Goal: Task Accomplishment & Management: Use online tool/utility

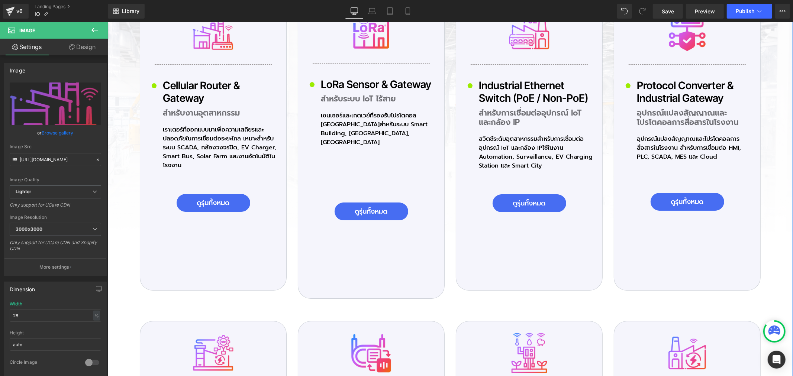
scroll to position [1951, 0]
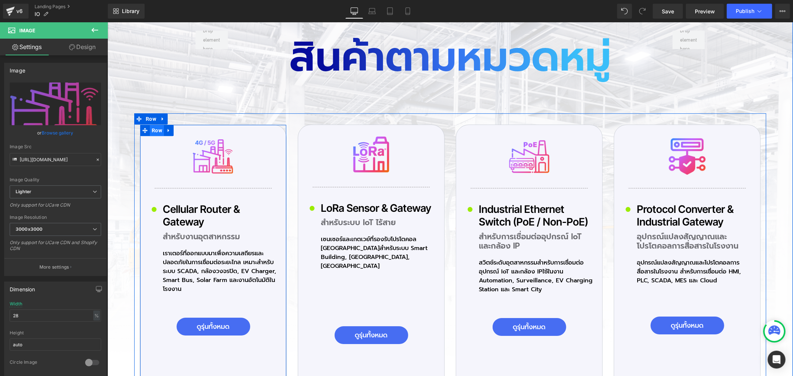
click at [155, 134] on span "Row" at bounding box center [156, 129] width 14 height 11
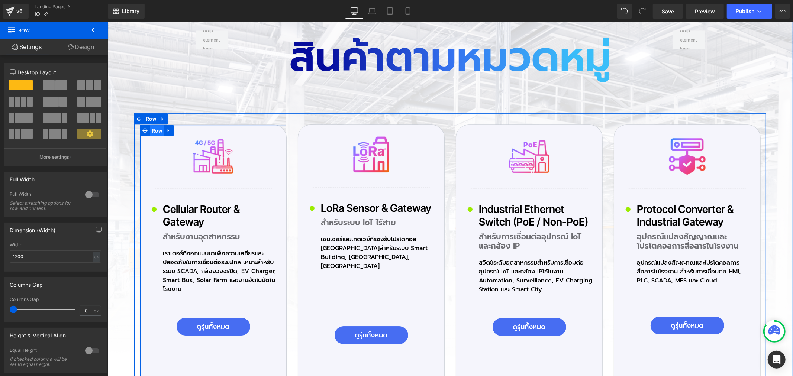
click at [158, 134] on span "Row" at bounding box center [156, 130] width 14 height 11
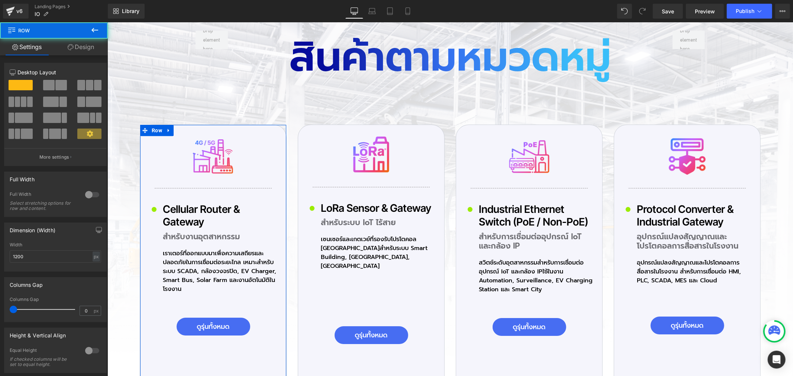
drag, startPoint x: 88, startPoint y: 46, endPoint x: 76, endPoint y: 66, distance: 23.8
click at [88, 46] on link "Design" at bounding box center [81, 47] width 54 height 17
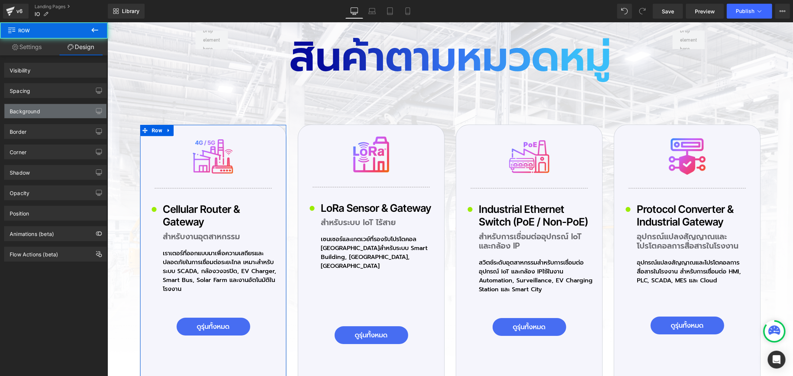
click at [49, 107] on div "Background" at bounding box center [55, 111] width 102 height 14
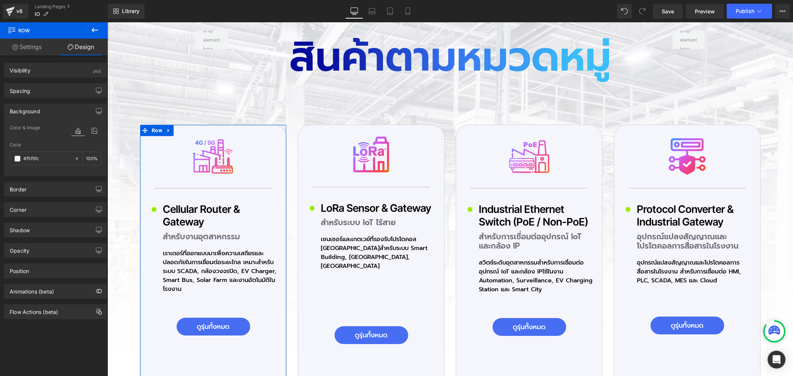
type input "#f5f5fc"
type input "100"
click at [89, 130] on icon at bounding box center [94, 131] width 13 height 10
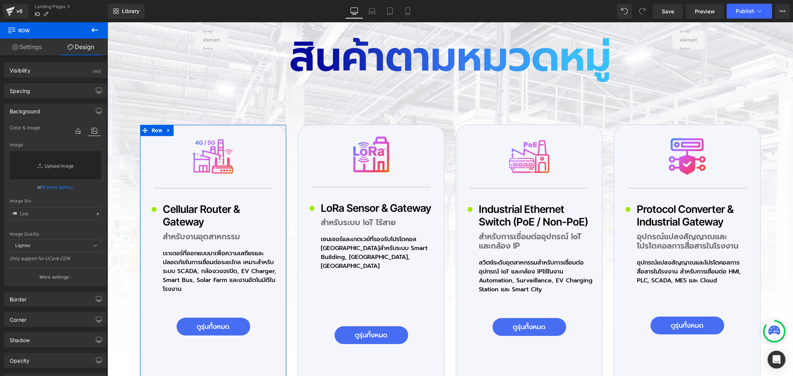
click at [64, 170] on link "Replace Image" at bounding box center [55, 165] width 91 height 28
type input "C:\fakepath\icon-Pro_01_03.png"
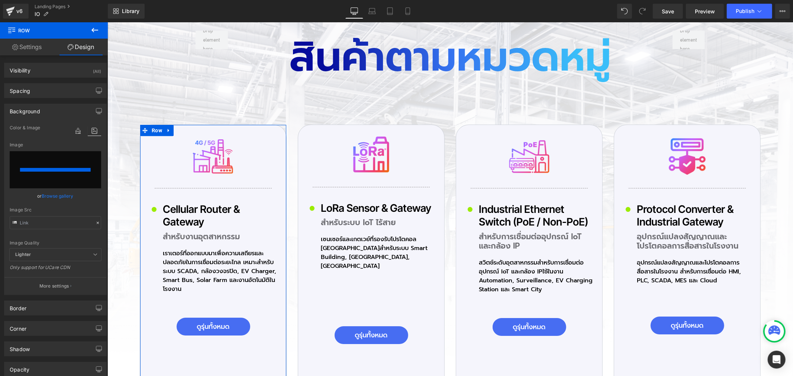
type input "[URL][DOMAIN_NAME]"
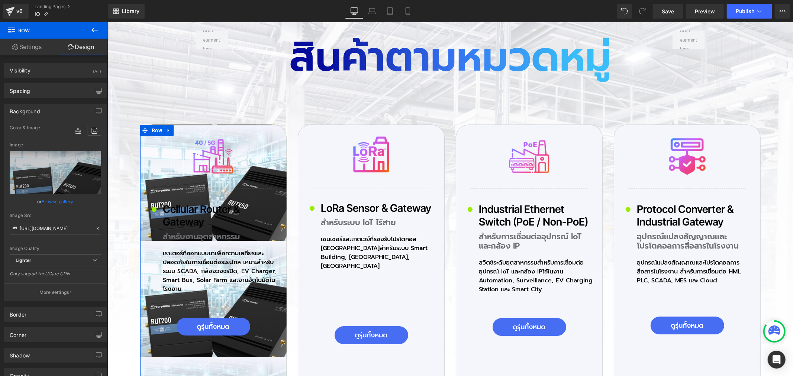
drag, startPoint x: 51, startPoint y: 295, endPoint x: 44, endPoint y: 292, distance: 7.0
click at [50, 295] on p "More settings" at bounding box center [54, 292] width 30 height 7
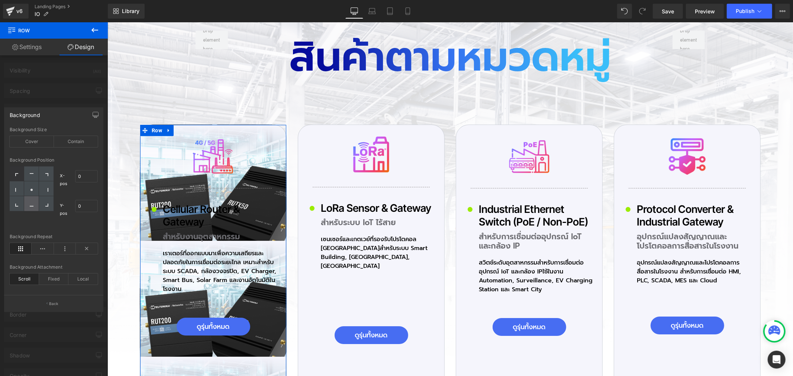
click at [34, 206] on div at bounding box center [31, 203] width 14 height 15
type input "50"
type input "100"
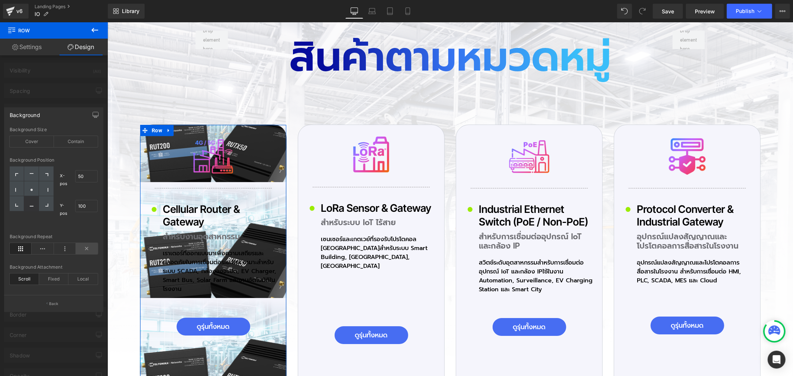
drag, startPoint x: 91, startPoint y: 250, endPoint x: 91, endPoint y: 243, distance: 7.1
click at [91, 250] on icon at bounding box center [87, 248] width 22 height 11
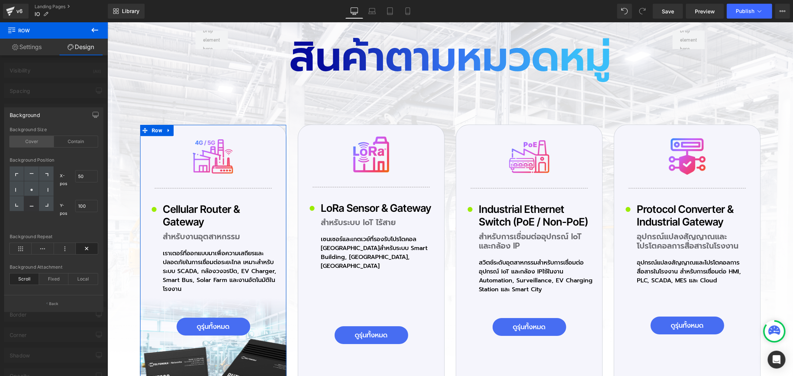
click at [29, 142] on div "Cover" at bounding box center [32, 141] width 44 height 11
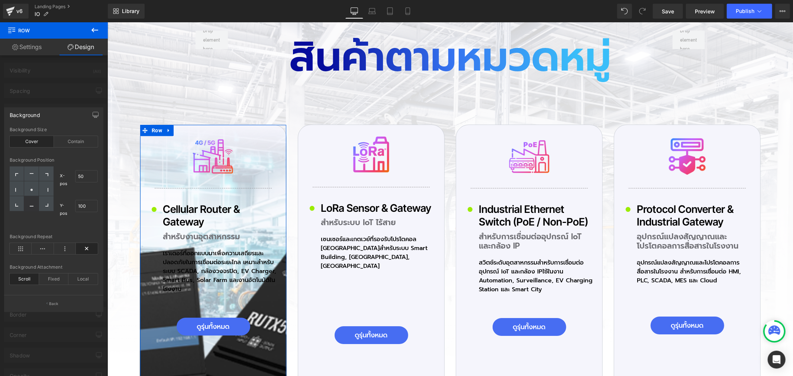
click at [29, 142] on div "Cover" at bounding box center [32, 141] width 44 height 11
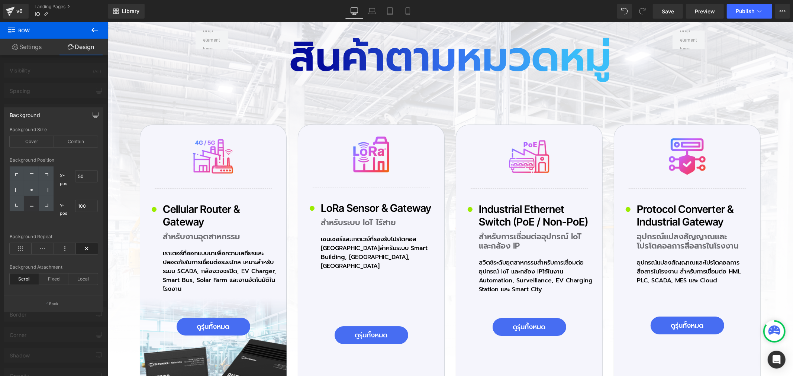
scroll to position [1992, 0]
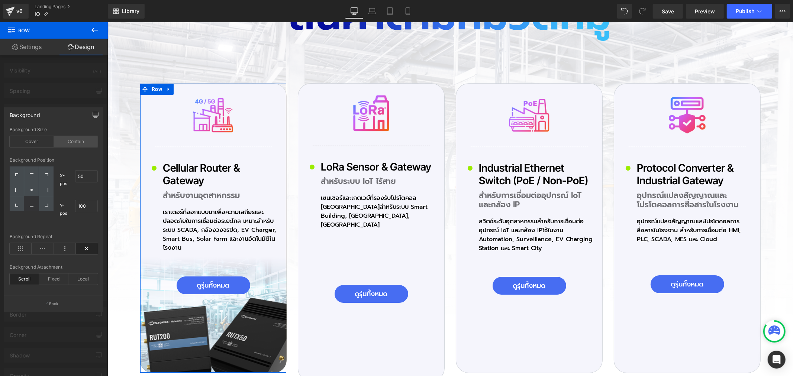
click at [76, 139] on div "Contain" at bounding box center [76, 141] width 44 height 11
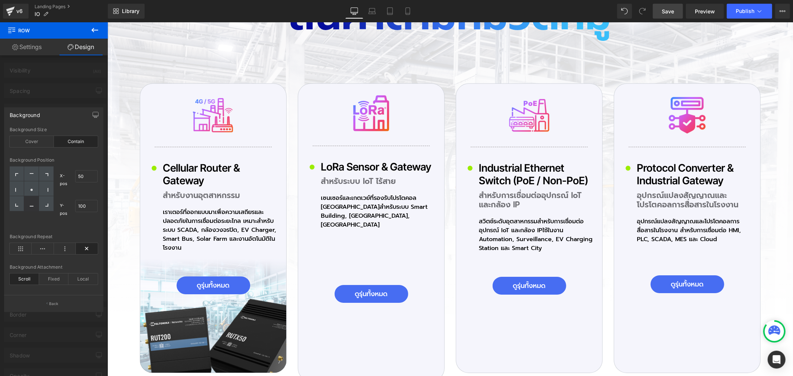
click at [665, 11] on span "Save" at bounding box center [667, 11] width 12 height 8
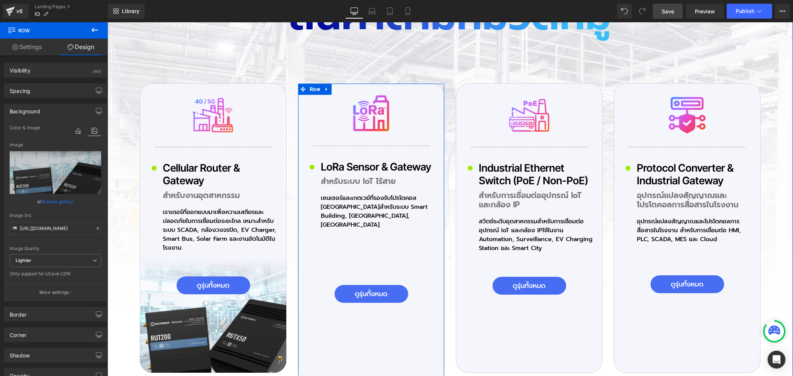
drag, startPoint x: 310, startPoint y: 91, endPoint x: 312, endPoint y: 101, distance: 10.5
click at [310, 91] on span "Row" at bounding box center [314, 88] width 14 height 11
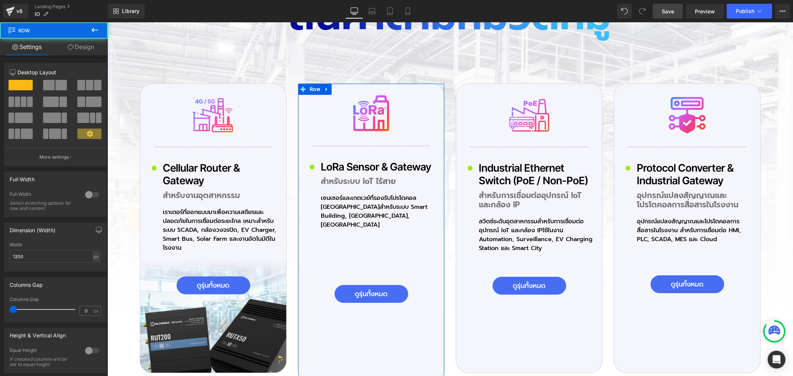
drag, startPoint x: 93, startPoint y: 51, endPoint x: 42, endPoint y: 92, distance: 66.1
click at [93, 51] on link "Design" at bounding box center [81, 47] width 54 height 17
click at [0, 0] on div "Spacing" at bounding box center [0, 0] width 0 height 0
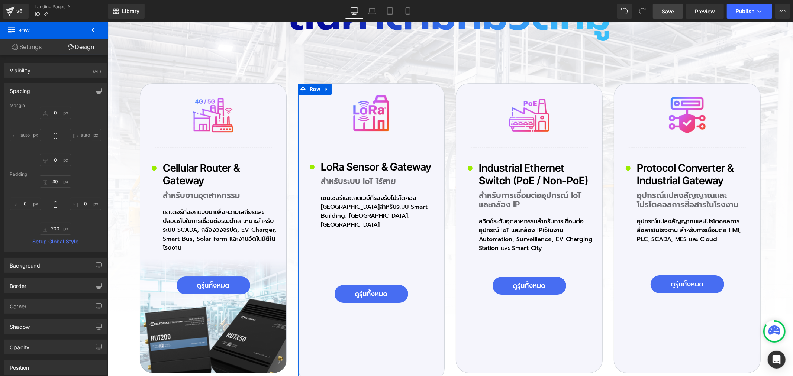
type input "0"
type input "30"
type input "0"
type input "200"
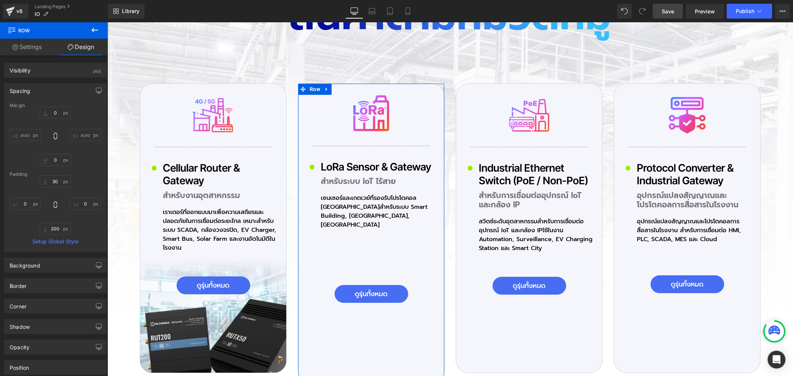
type input "0"
type input "#f5f5fc"
type input "100"
click at [25, 93] on div "Spacing" at bounding box center [20, 89] width 20 height 10
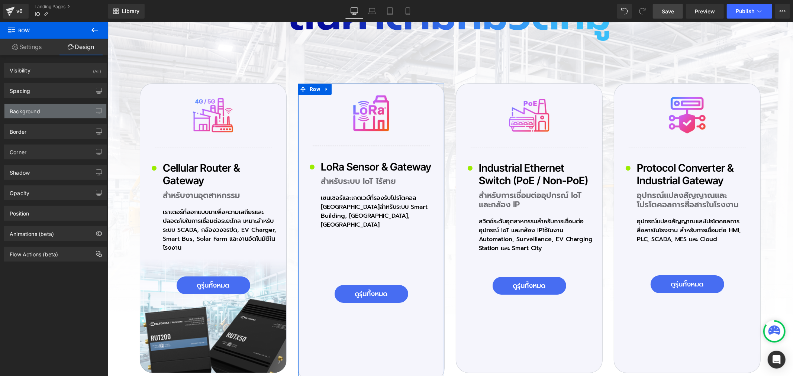
click at [31, 111] on div "Background" at bounding box center [25, 109] width 30 height 10
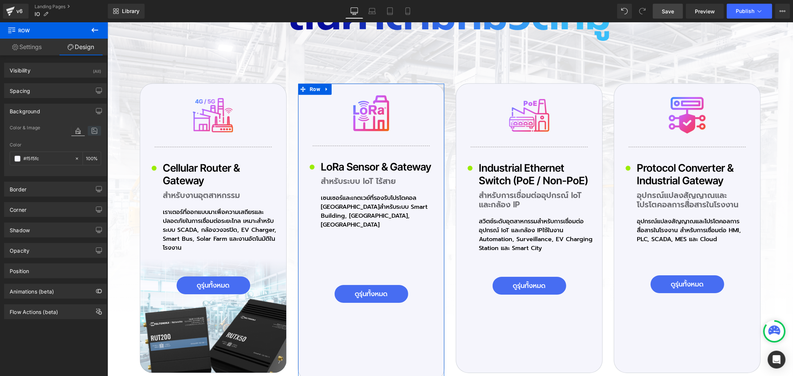
click at [90, 132] on icon at bounding box center [94, 131] width 13 height 10
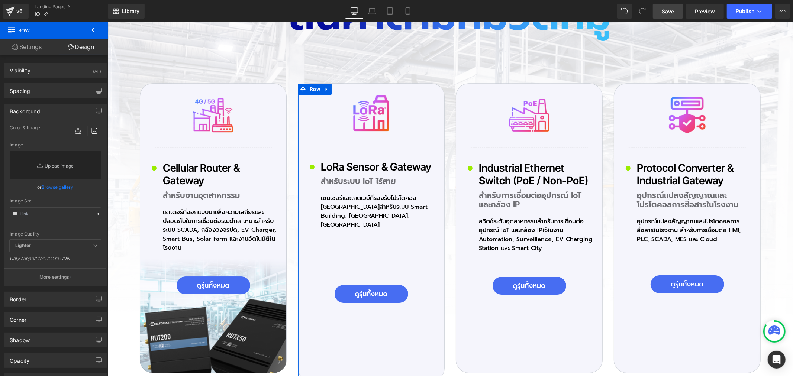
click at [54, 162] on link "Replace Image" at bounding box center [55, 165] width 91 height 28
type input "C:\fakepath\icon-Pro_01_05.png"
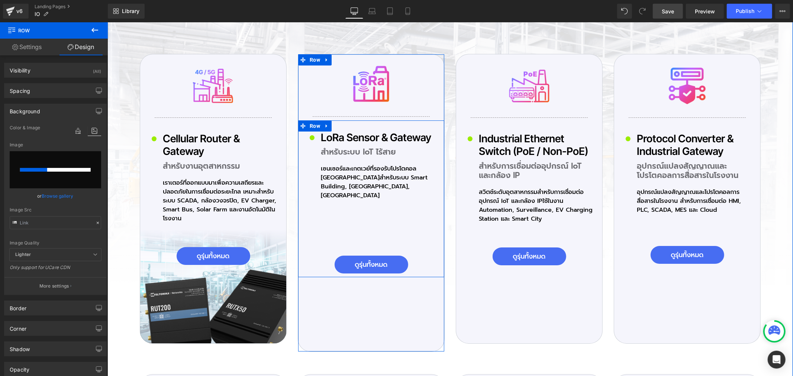
scroll to position [2033, 0]
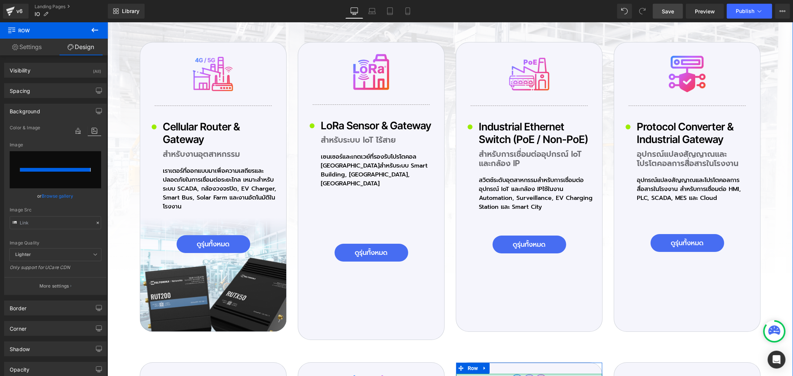
type input "[URL][DOMAIN_NAME]"
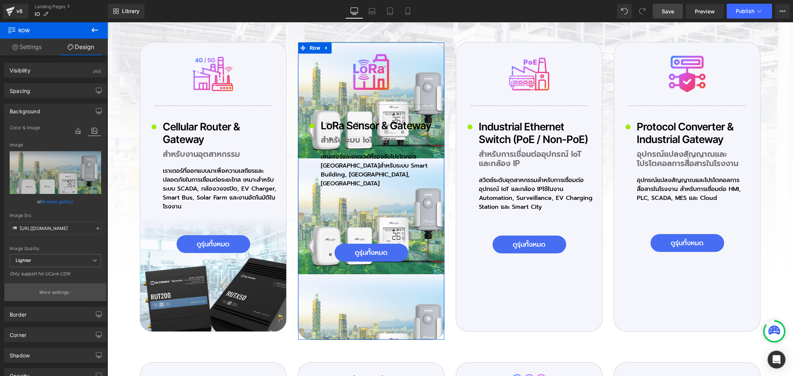
click at [58, 292] on p "More settings" at bounding box center [54, 292] width 30 height 7
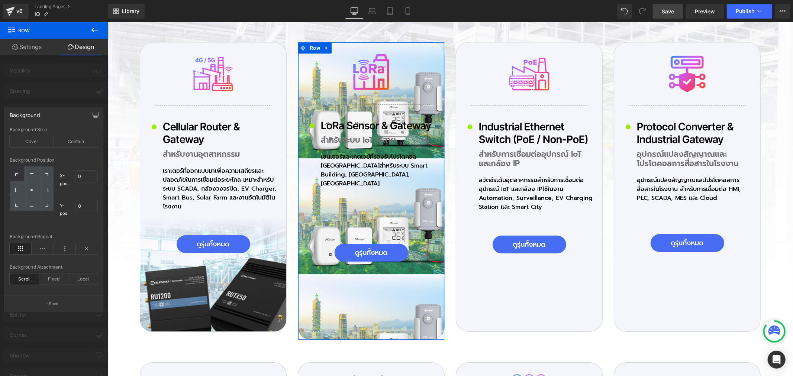
drag, startPoint x: 31, startPoint y: 203, endPoint x: 42, endPoint y: 219, distance: 19.1
click at [31, 205] on icon at bounding box center [32, 205] width 4 height 4
type input "50"
type input "100"
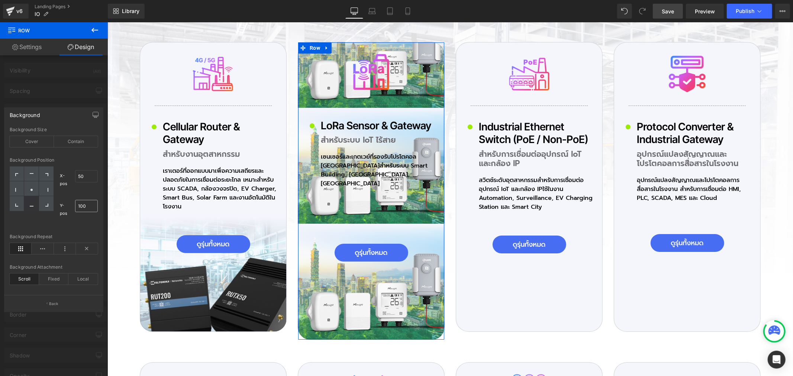
click at [90, 245] on icon at bounding box center [87, 248] width 22 height 11
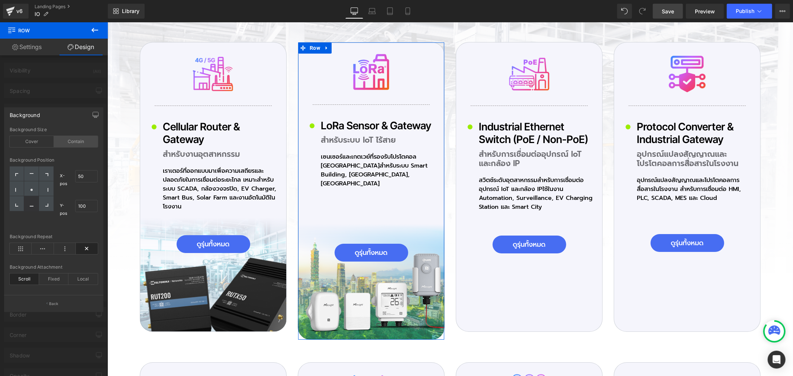
click at [80, 144] on div "Contain" at bounding box center [76, 141] width 44 height 11
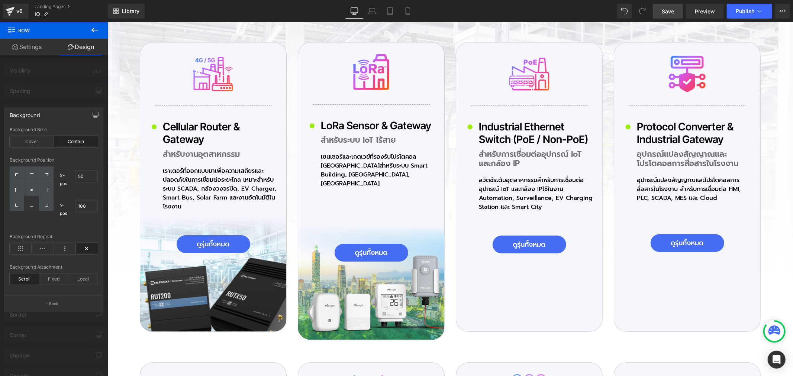
click at [675, 11] on link "Save" at bounding box center [667, 11] width 30 height 15
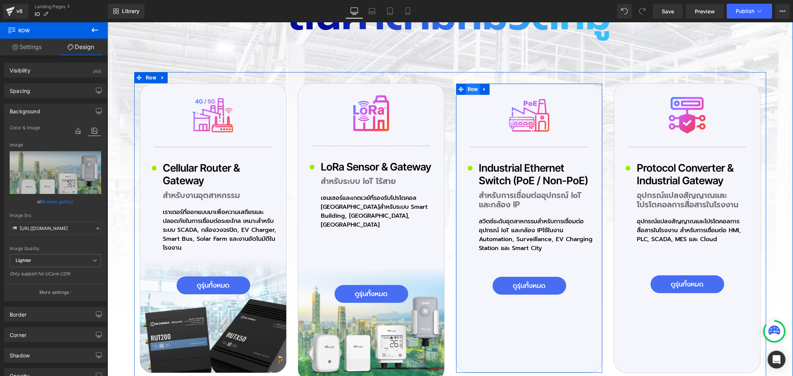
click at [470, 90] on span "Row" at bounding box center [472, 88] width 14 height 11
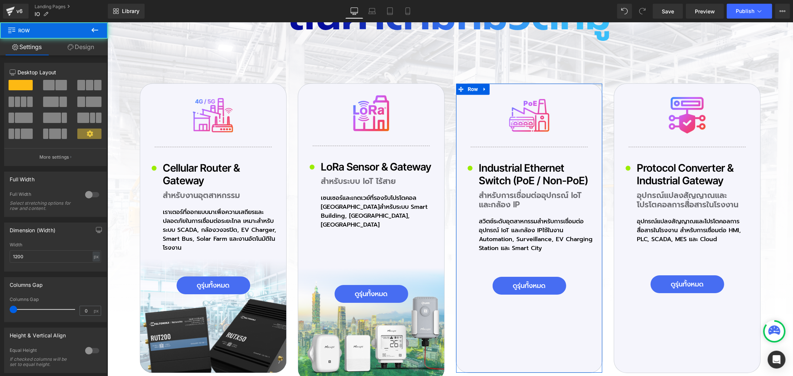
drag, startPoint x: 85, startPoint y: 51, endPoint x: 45, endPoint y: 111, distance: 71.3
click at [84, 52] on link "Design" at bounding box center [81, 47] width 54 height 17
click at [0, 0] on div "Background" at bounding box center [0, 0] width 0 height 0
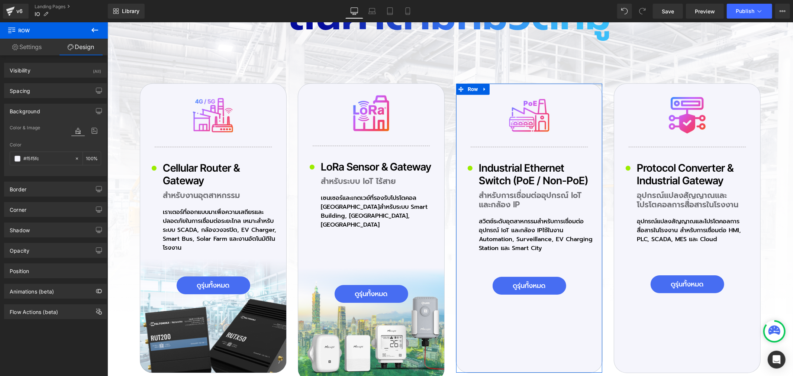
type input "#f5f5fc"
type input "100"
drag, startPoint x: 91, startPoint y: 128, endPoint x: 90, endPoint y: 132, distance: 3.8
click at [91, 128] on icon at bounding box center [94, 131] width 13 height 10
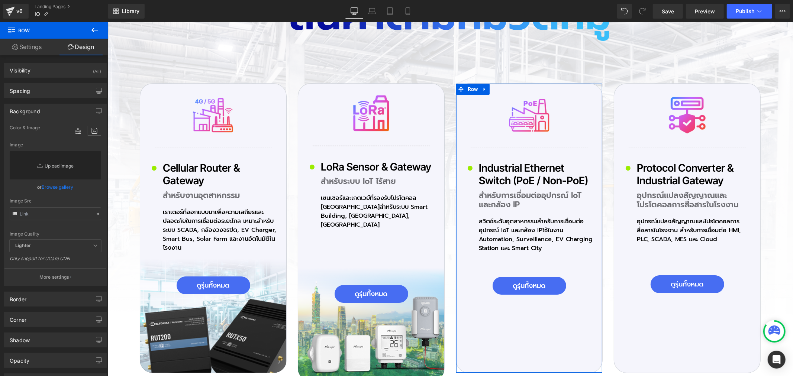
click at [64, 165] on link "Replace Image" at bounding box center [55, 165] width 91 height 28
type input "C:\fakepath\icon-Pro_01_07.png"
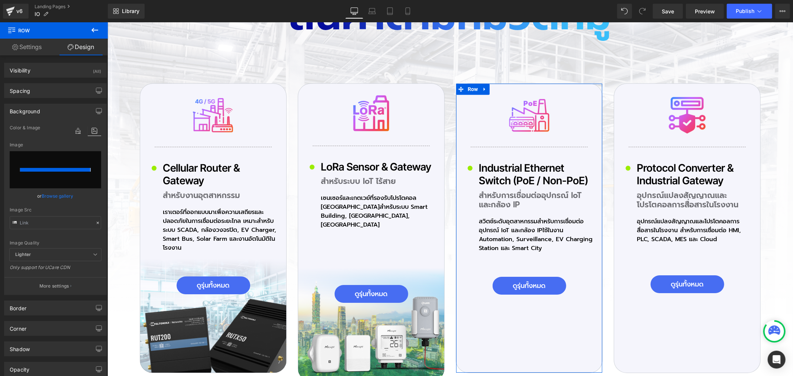
type input "[URL][DOMAIN_NAME]"
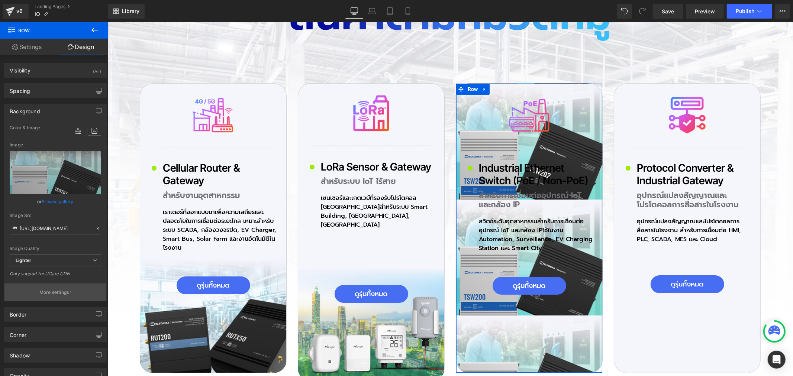
click at [62, 289] on p "More settings" at bounding box center [54, 292] width 30 height 7
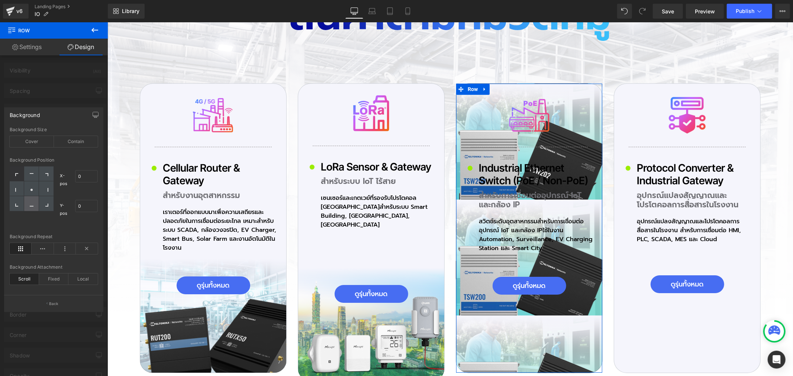
click at [29, 204] on div at bounding box center [31, 203] width 14 height 15
type input "50"
type input "100"
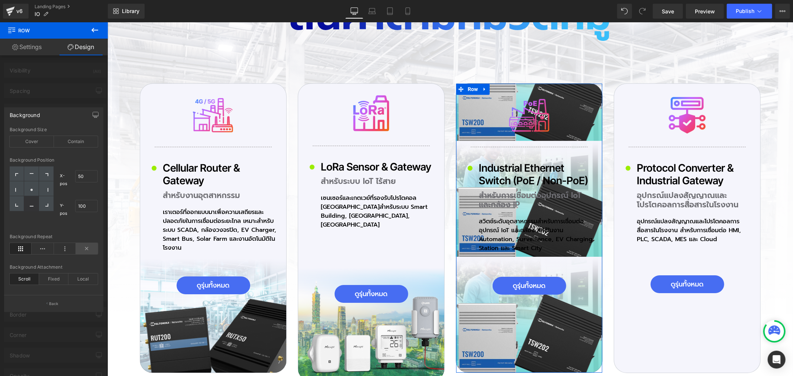
click at [87, 247] on icon at bounding box center [87, 248] width 22 height 11
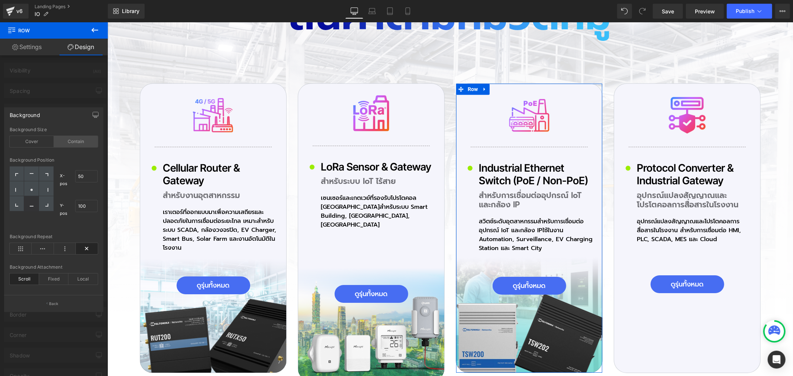
click at [82, 141] on div "Contain" at bounding box center [76, 141] width 44 height 11
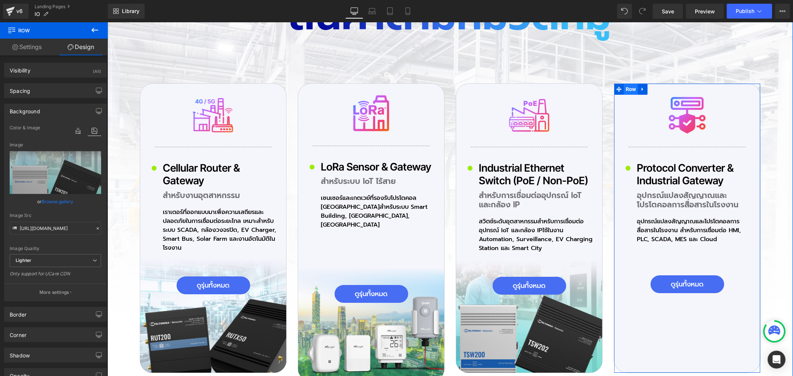
click at [624, 90] on span "Row" at bounding box center [630, 88] width 14 height 11
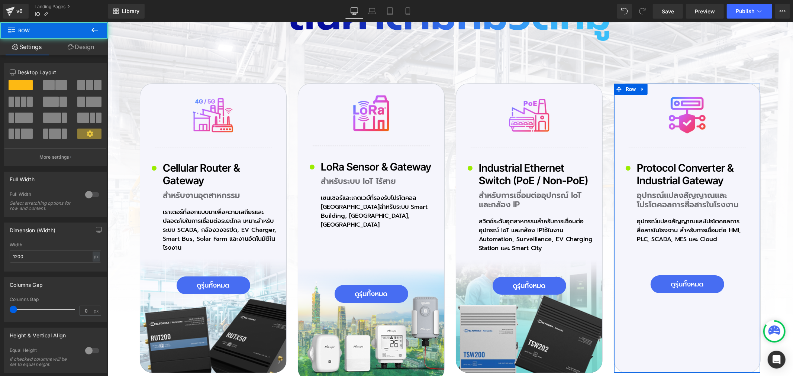
drag, startPoint x: 97, startPoint y: 46, endPoint x: 94, endPoint y: 51, distance: 6.0
click at [97, 46] on link "Design" at bounding box center [81, 47] width 54 height 17
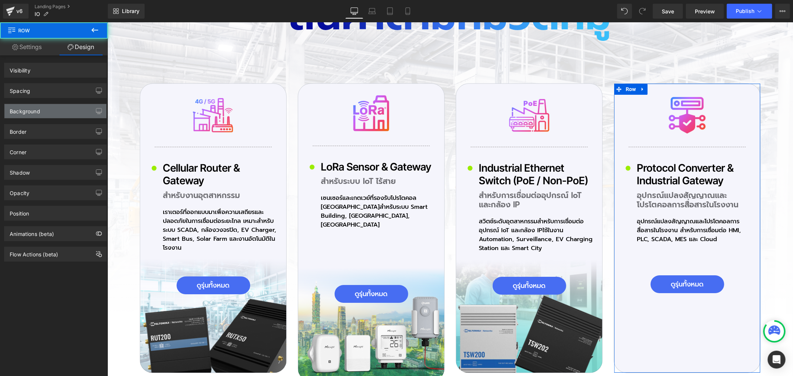
click at [54, 107] on div "Background" at bounding box center [55, 111] width 102 height 14
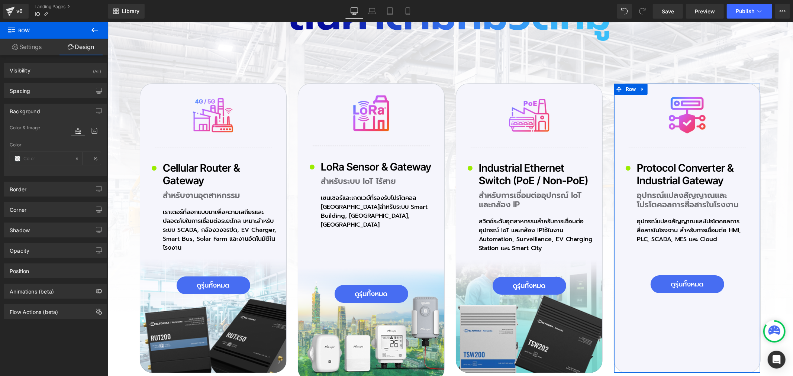
type input "#f5f5fc"
type input "100"
click at [93, 134] on icon at bounding box center [94, 131] width 13 height 10
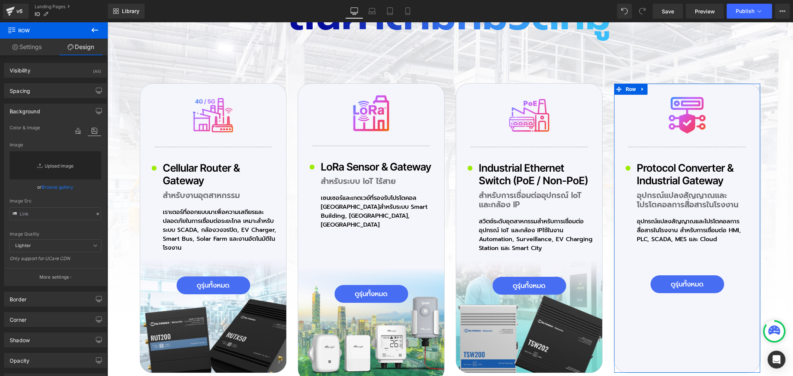
click at [51, 169] on link "Replace Image" at bounding box center [55, 165] width 91 height 28
type input "C:\fakepath\icon-Pro_01_09.png"
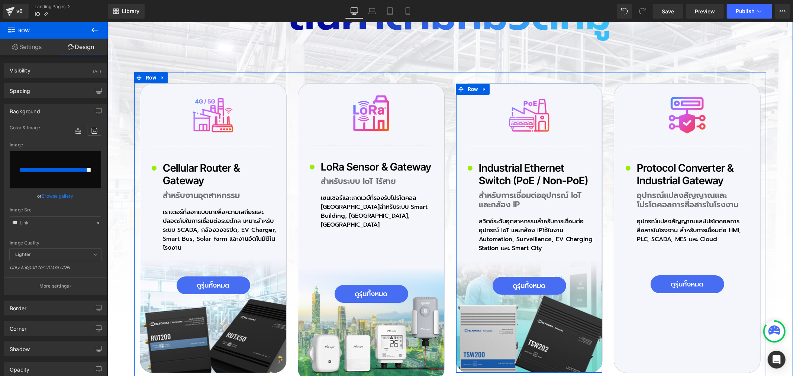
type input "[URL][DOMAIN_NAME]"
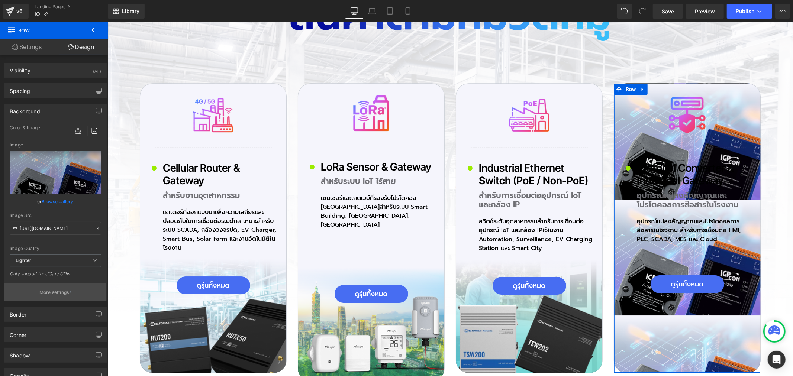
click at [59, 294] on p "More settings" at bounding box center [54, 292] width 30 height 7
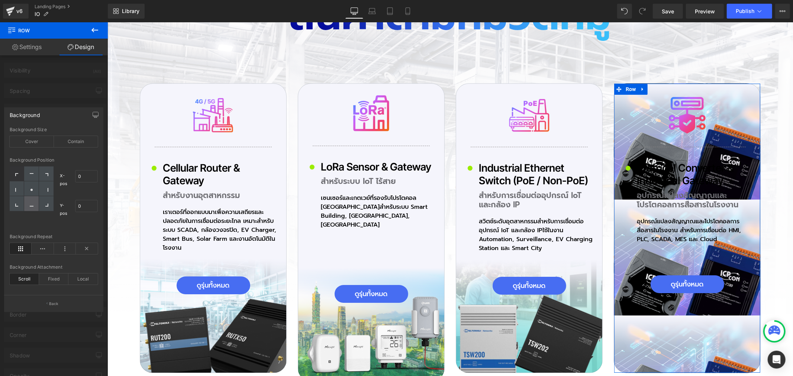
click at [30, 204] on icon at bounding box center [32, 205] width 4 height 4
type input "50"
type input "100"
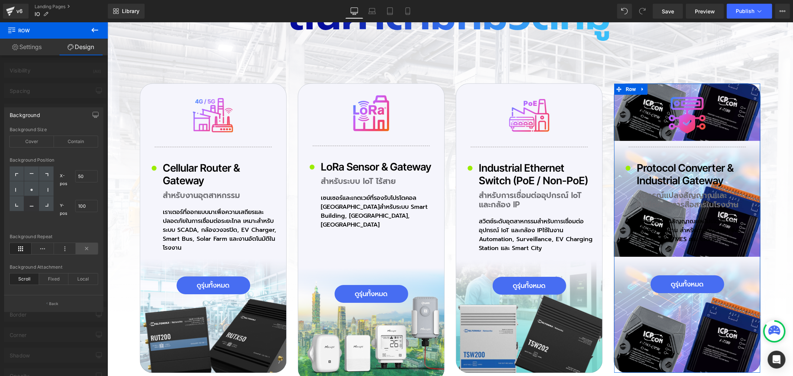
click at [88, 249] on icon at bounding box center [87, 248] width 22 height 11
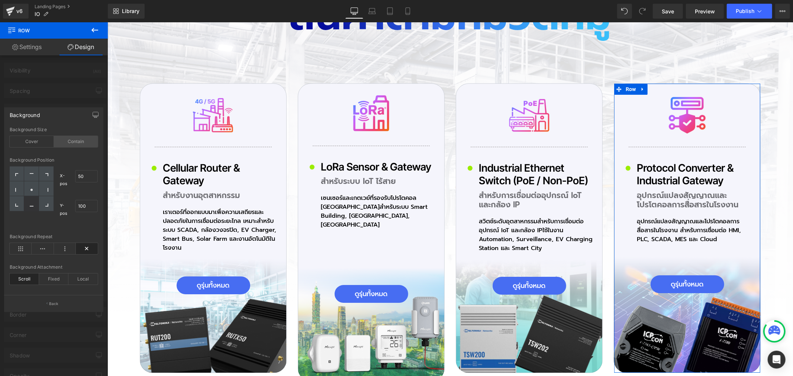
click at [88, 142] on div "Contain" at bounding box center [76, 141] width 44 height 11
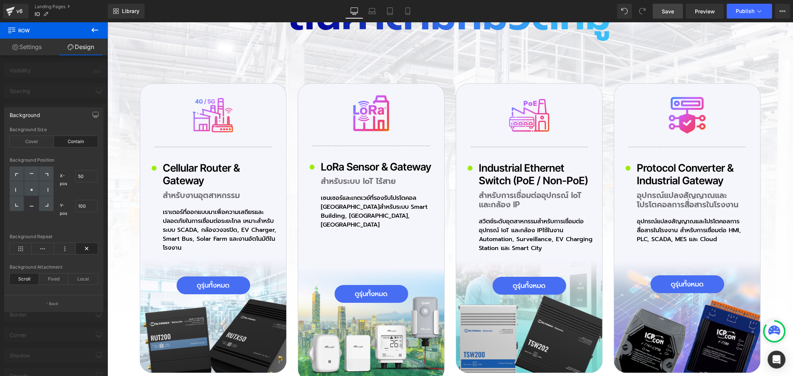
click at [665, 6] on link "Save" at bounding box center [667, 11] width 30 height 15
